Goal: Task Accomplishment & Management: Use online tool/utility

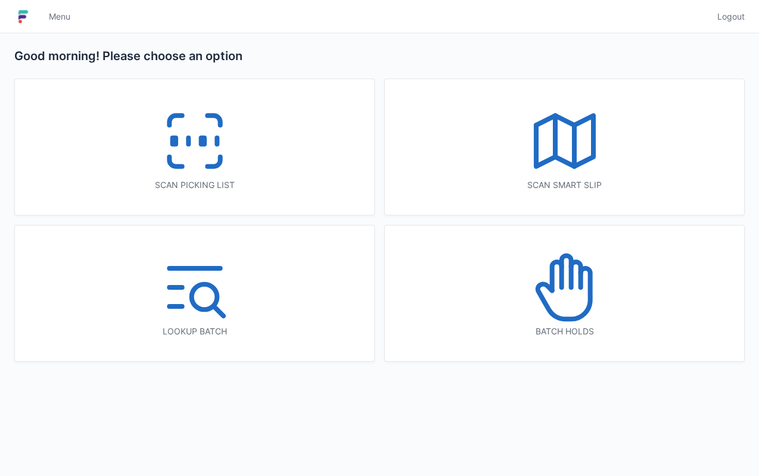
click at [204, 171] on icon at bounding box center [195, 141] width 76 height 76
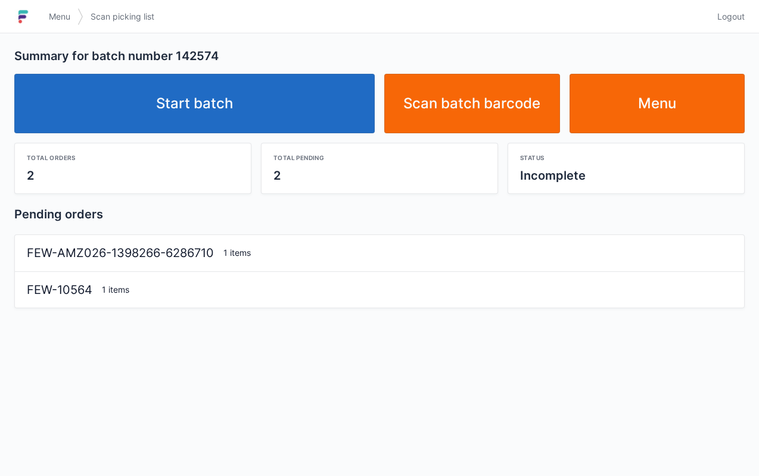
click at [226, 113] on link "Start batch" at bounding box center [194, 104] width 360 height 60
